Goal: Find specific page/section: Find specific page/section

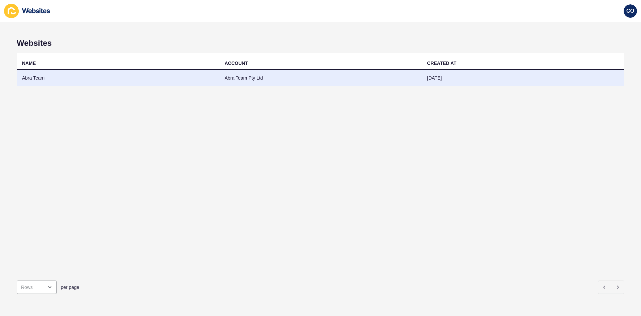
click at [33, 77] on td "Abra Team" at bounding box center [118, 78] width 203 height 16
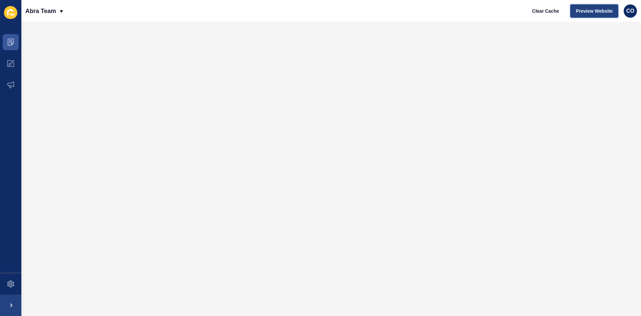
click at [513, 9] on span "Preview Website" at bounding box center [594, 11] width 37 height 7
click at [10, 45] on span at bounding box center [10, 41] width 21 height 21
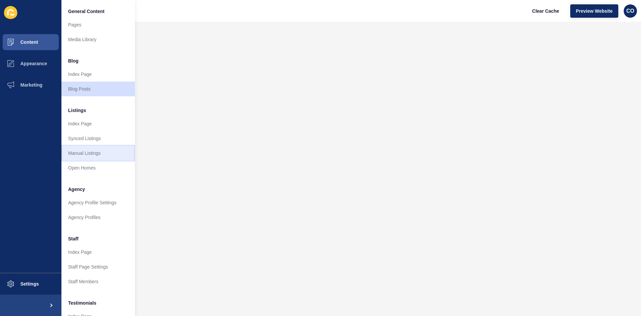
click at [98, 153] on link "Manual Listings" at bounding box center [97, 153] width 73 height 15
